Goal: Download file/media

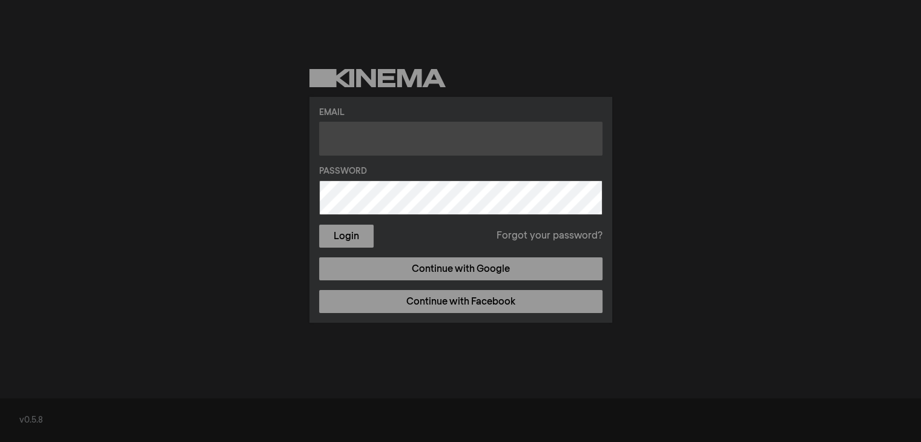
click at [390, 136] on input "text" at bounding box center [460, 139] width 283 height 34
type input "[EMAIL_ADDRESS][DOMAIN_NAME]"
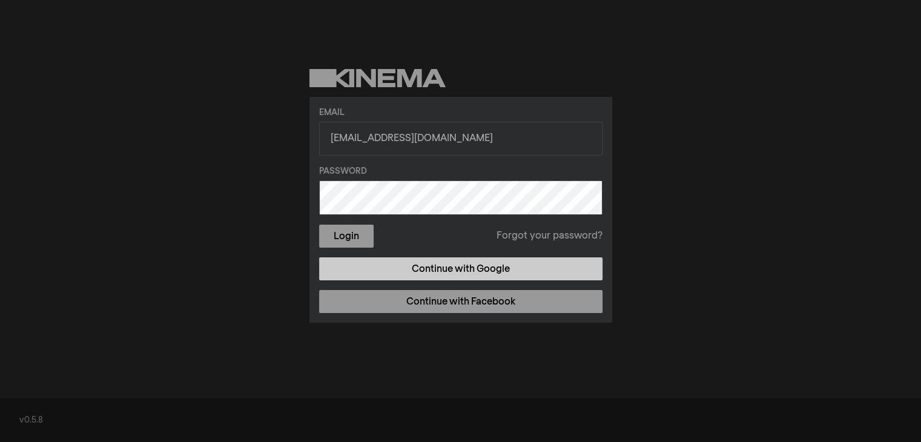
click at [425, 266] on link "Continue with Google" at bounding box center [460, 268] width 283 height 23
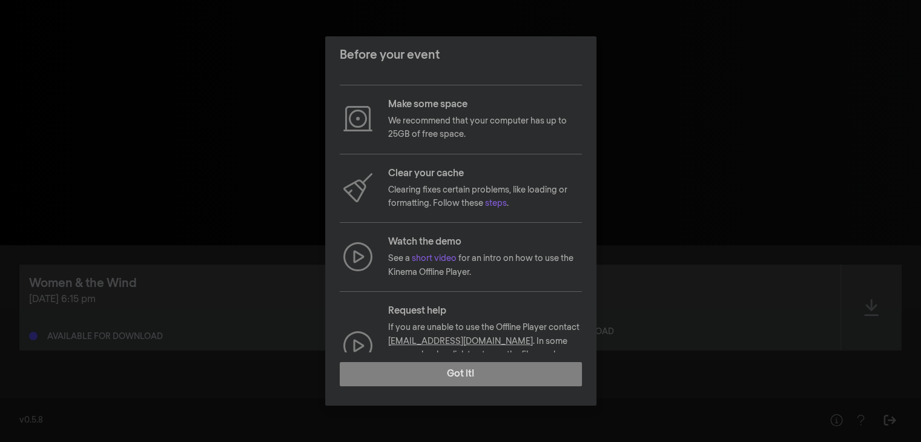
scroll to position [53, 0]
click at [363, 251] on icon at bounding box center [357, 253] width 29 height 29
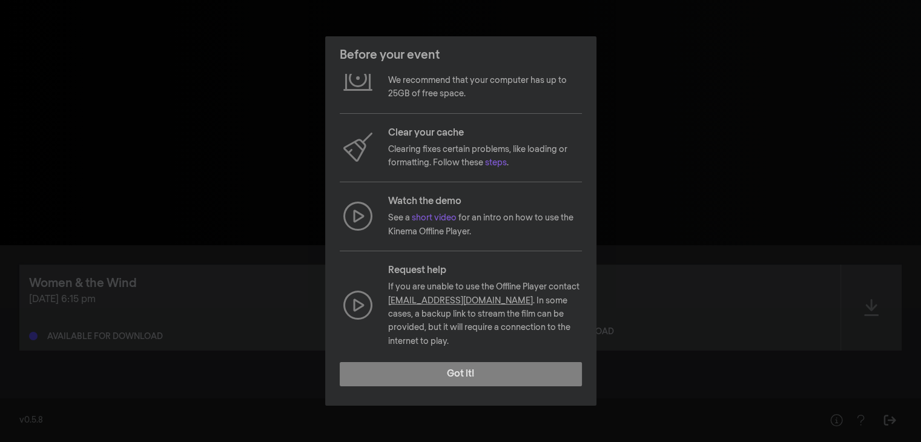
scroll to position [0, 0]
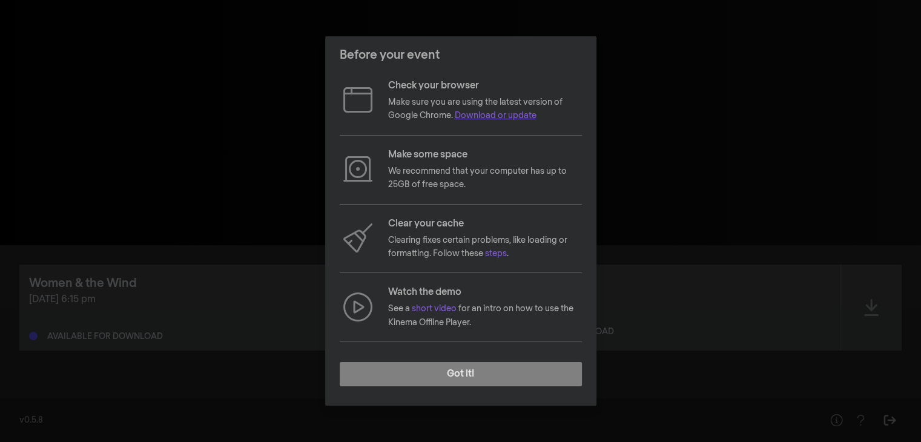
drag, startPoint x: 816, startPoint y: 0, endPoint x: 511, endPoint y: 114, distance: 325.8
click at [511, 114] on link "Download or update" at bounding box center [496, 115] width 82 height 8
click at [441, 183] on p "We recommend that your computer has up to 25GB of free space." at bounding box center [485, 178] width 194 height 27
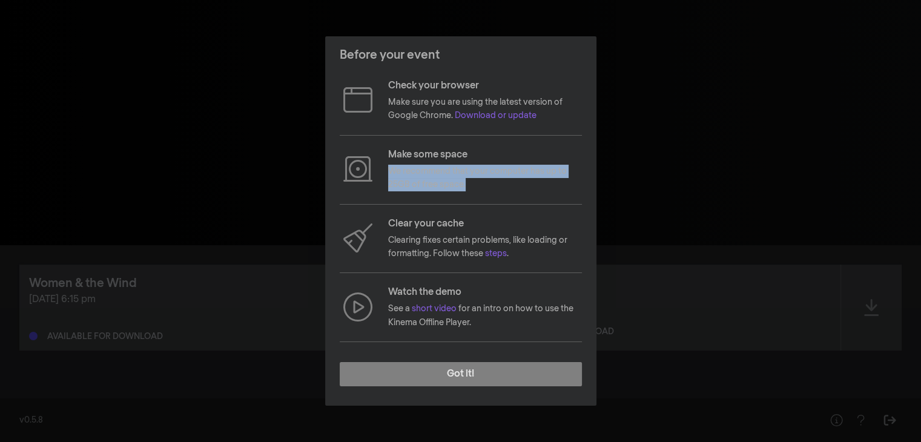
click at [441, 183] on p "We recommend that your computer has up to 25GB of free space." at bounding box center [485, 178] width 194 height 27
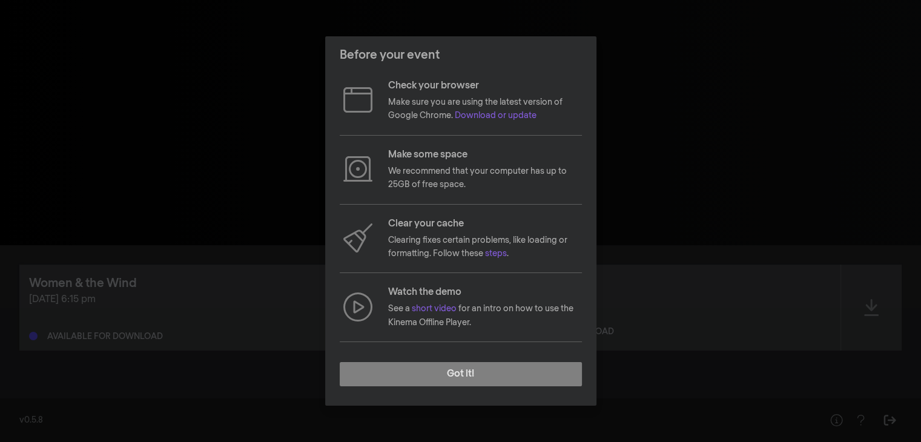
click at [705, 78] on div "Before your event Check your browser Make sure you are using the latest version…" at bounding box center [460, 221] width 921 height 442
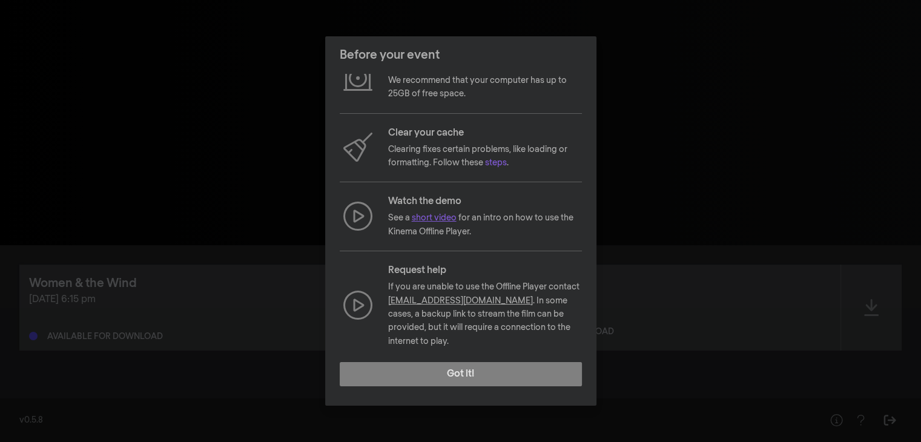
click at [443, 218] on link "short video" at bounding box center [434, 218] width 45 height 8
click at [441, 223] on p "See a short video for an intro on how to use the Kinema Offline Player." at bounding box center [485, 224] width 194 height 27
click at [436, 215] on link "short video" at bounding box center [434, 218] width 45 height 8
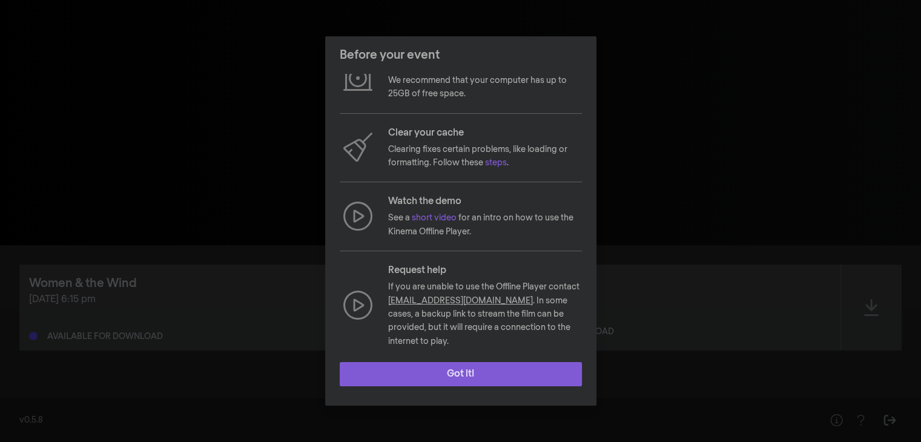
click at [467, 376] on button "Got it!" at bounding box center [461, 374] width 242 height 24
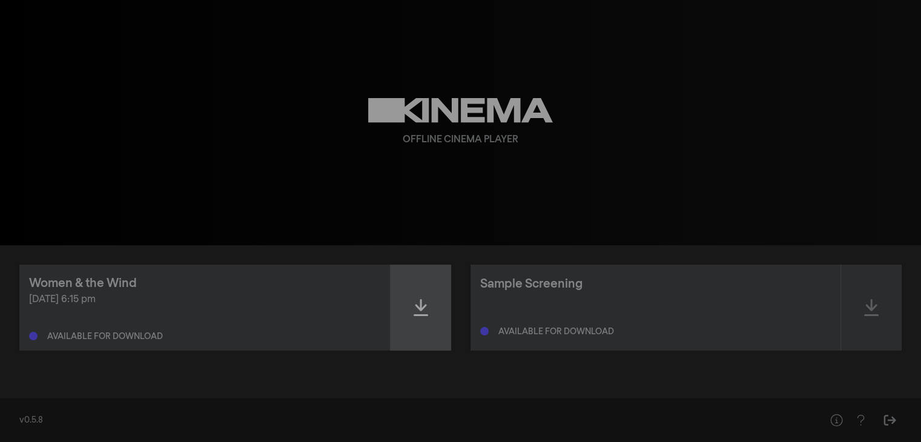
click at [404, 316] on div at bounding box center [420, 307] width 61 height 86
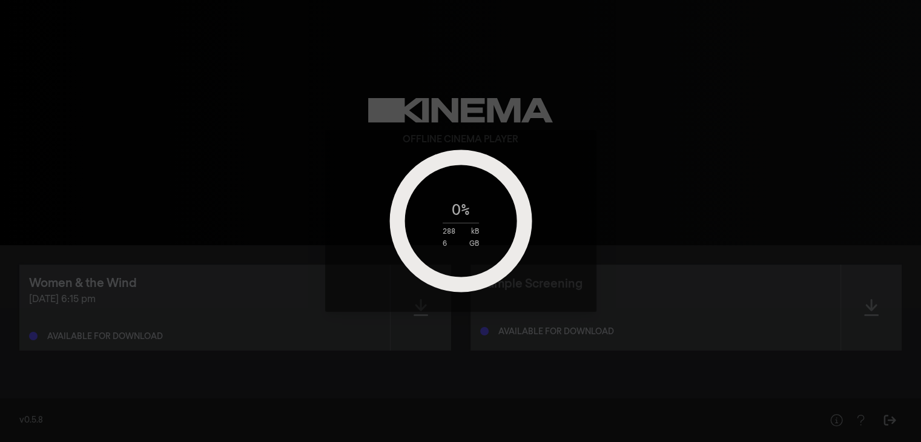
click at [700, 317] on div "0 % 288 kB 6 GB" at bounding box center [460, 221] width 921 height 442
click at [521, 208] on div "15 % 733 MB 6 GB" at bounding box center [460, 221] width 151 height 53
click at [409, 364] on div "16 % 780 MB 6 GB" at bounding box center [460, 221] width 921 height 442
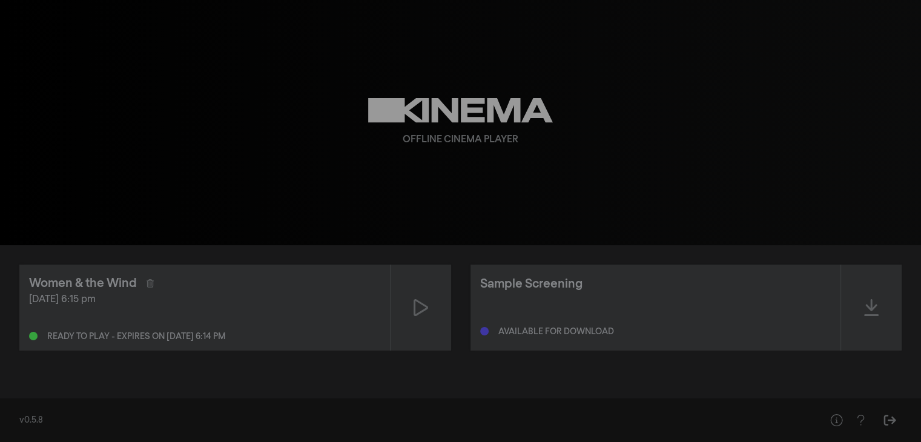
click at [583, 335] on div "Available for download" at bounding box center [556, 331] width 116 height 8
click at [881, 315] on div at bounding box center [871, 307] width 61 height 86
